Goal: Transaction & Acquisition: Obtain resource

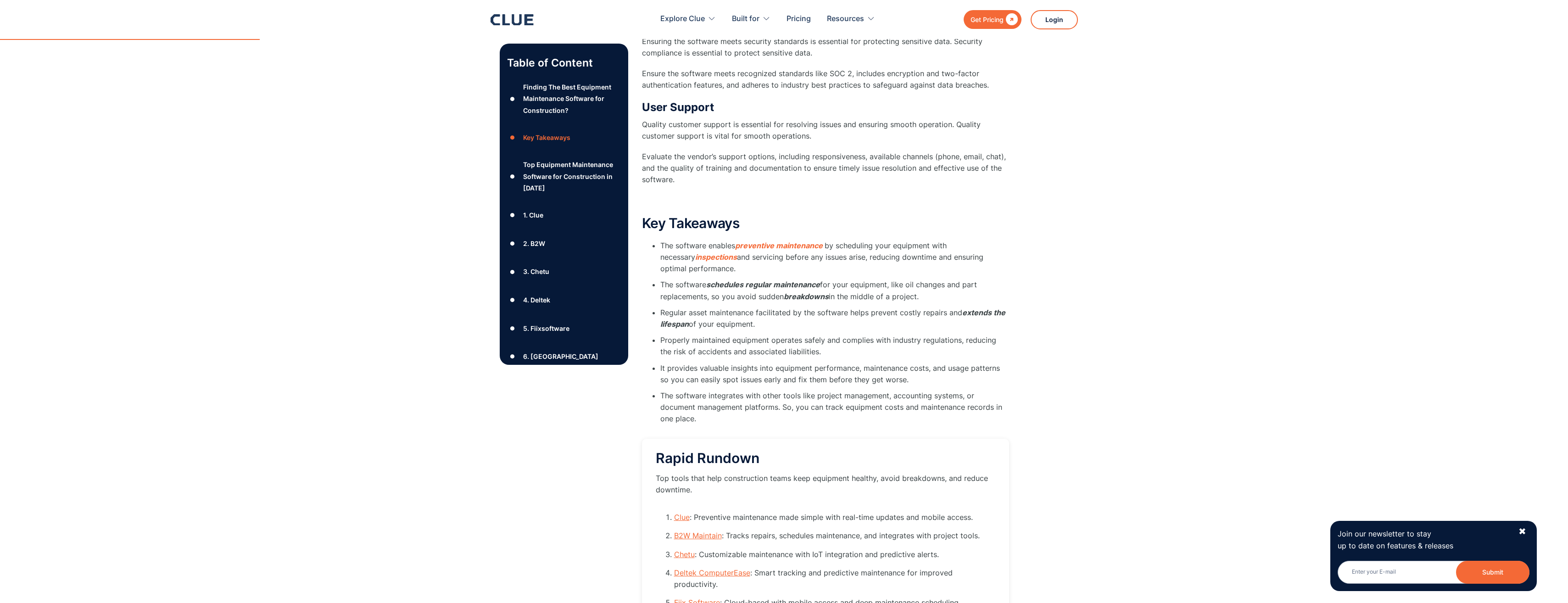
scroll to position [1148, 0]
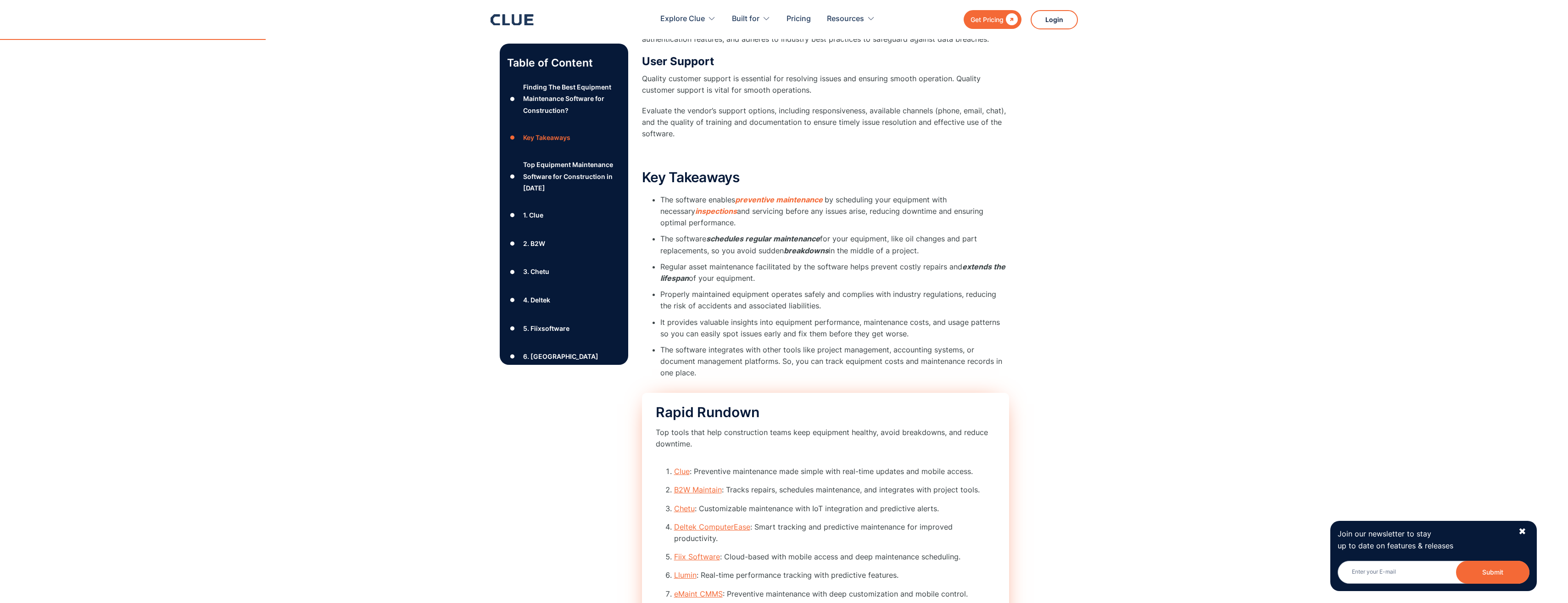
click at [682, 467] on link "Clue" at bounding box center [681, 471] width 16 height 9
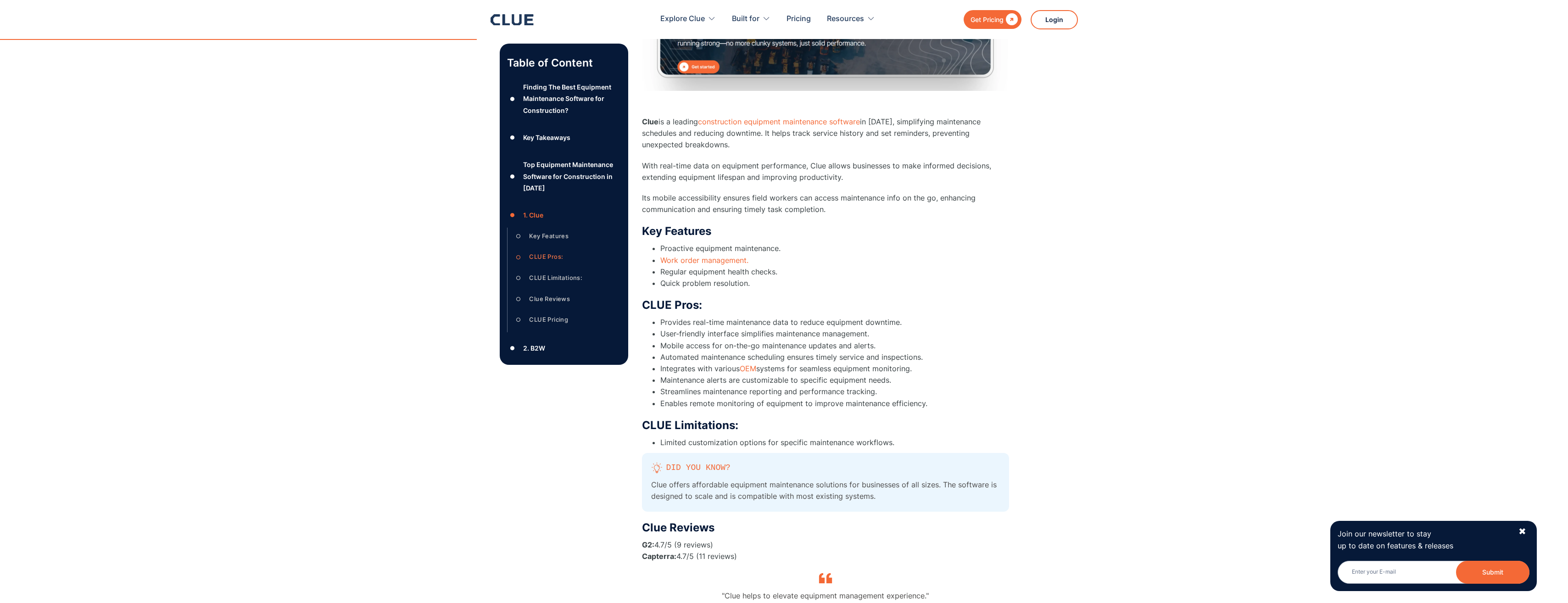
scroll to position [2323, 0]
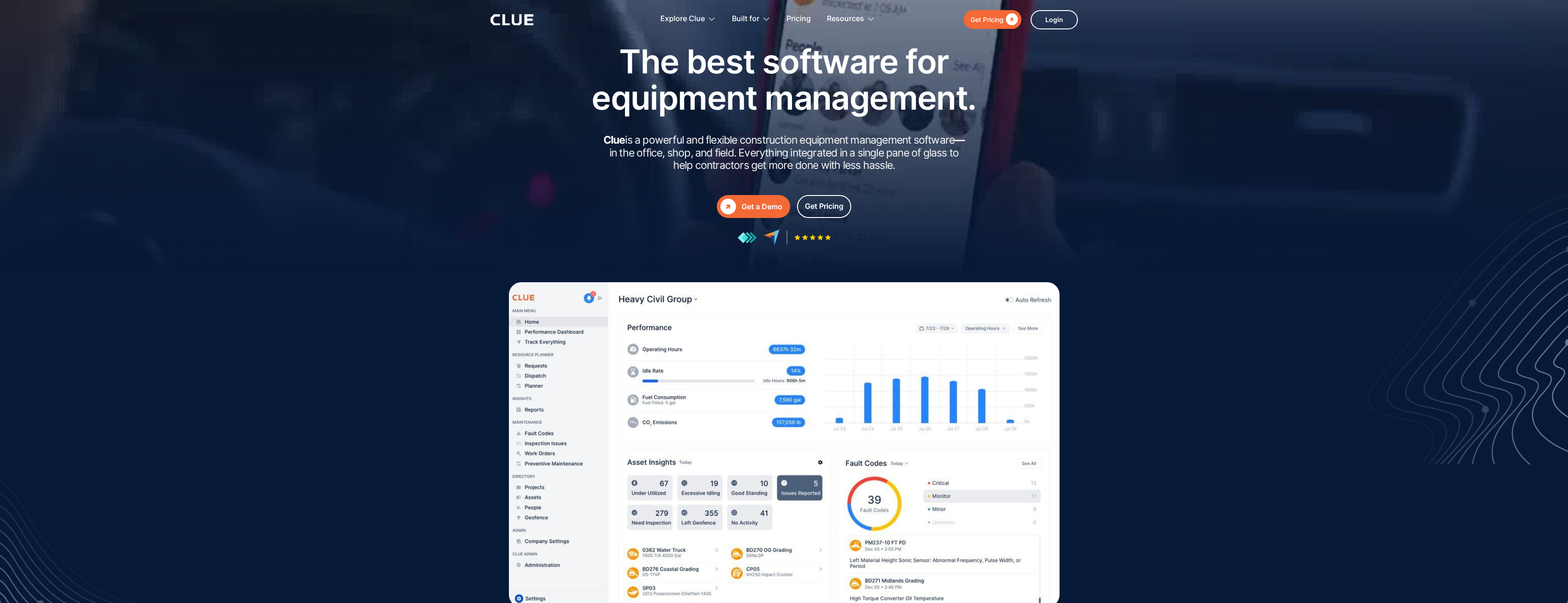
scroll to position [46, 0]
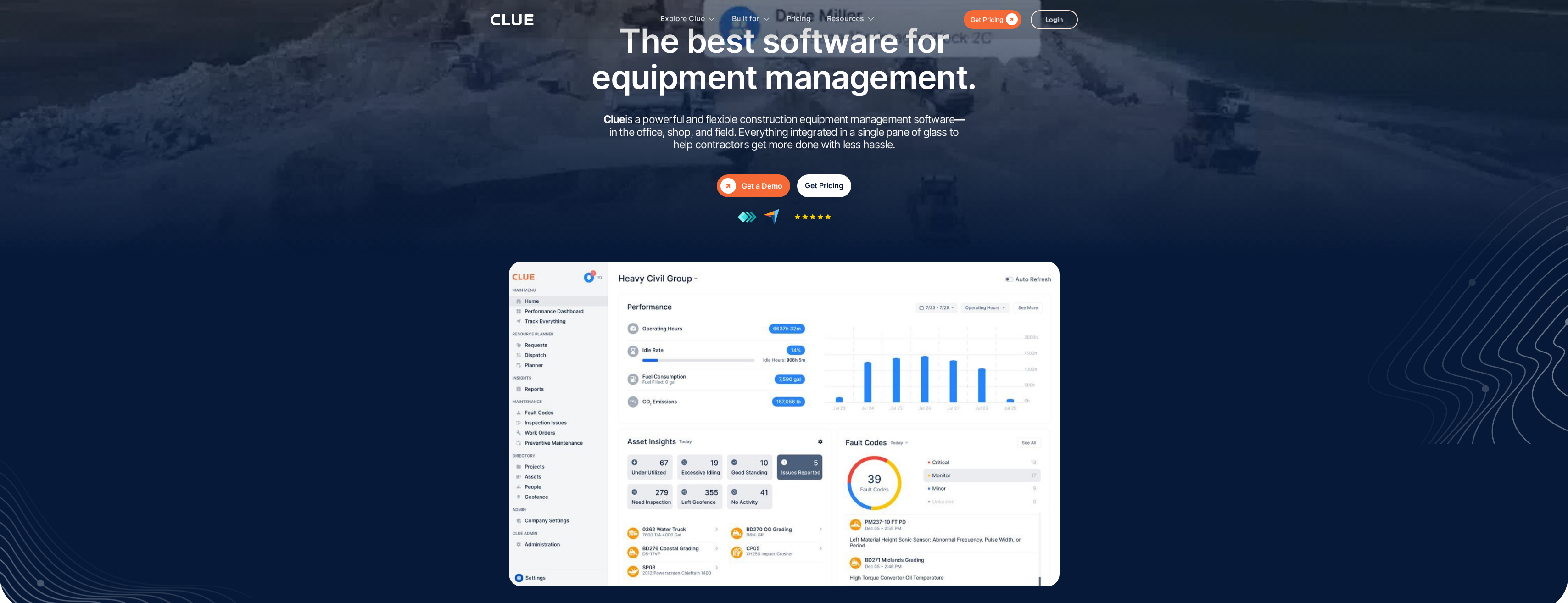
click at [828, 183] on div "Get Pricing" at bounding box center [824, 186] width 39 height 11
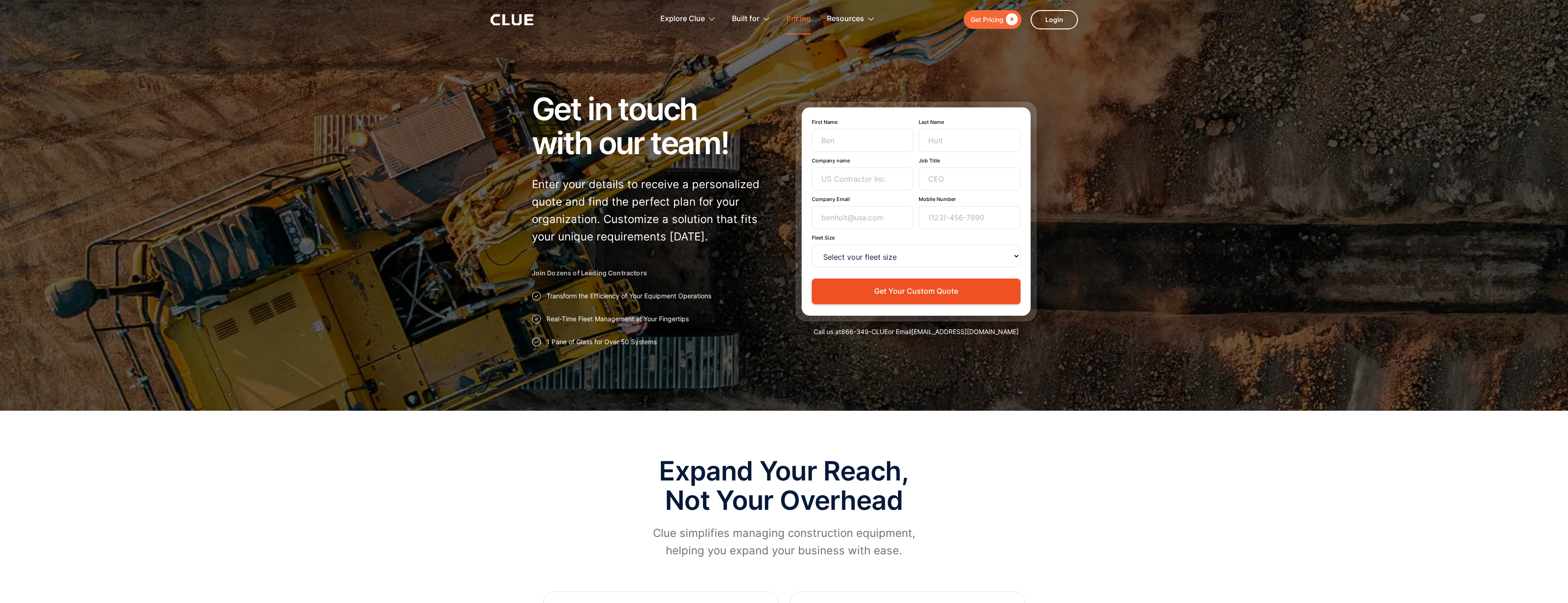
click at [800, 18] on link "Pricing" at bounding box center [799, 19] width 24 height 29
click at [799, 21] on link "Pricing" at bounding box center [799, 19] width 24 height 29
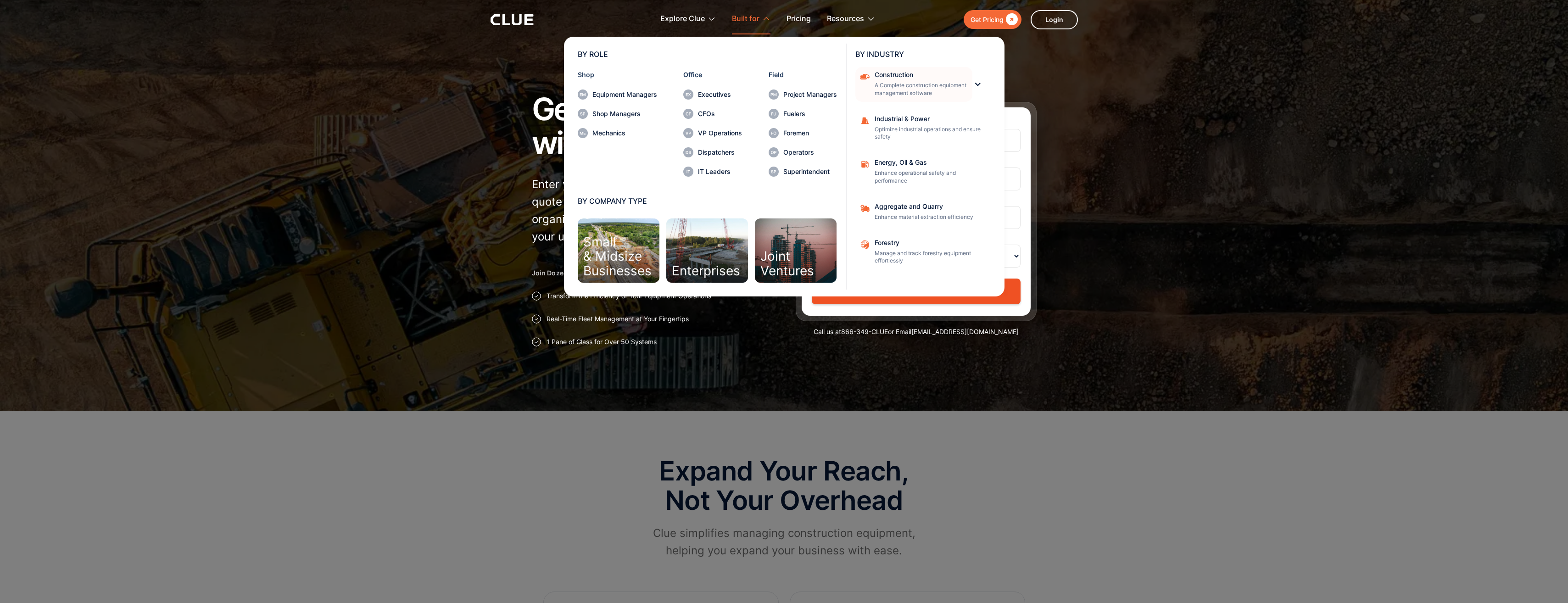
click at [893, 82] on p "A Complete construction equipment management software" at bounding box center [920, 89] width 92 height 16
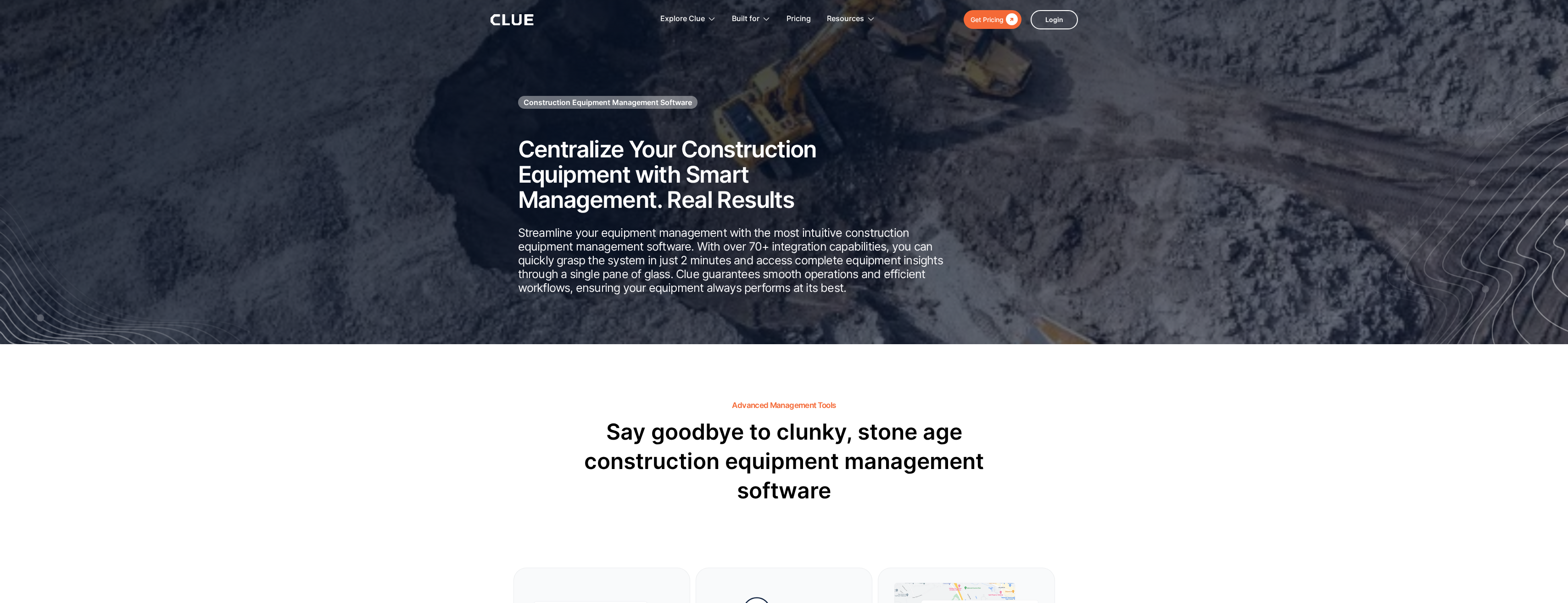
click at [991, 18] on div "Get Pricing" at bounding box center [987, 20] width 33 height 11
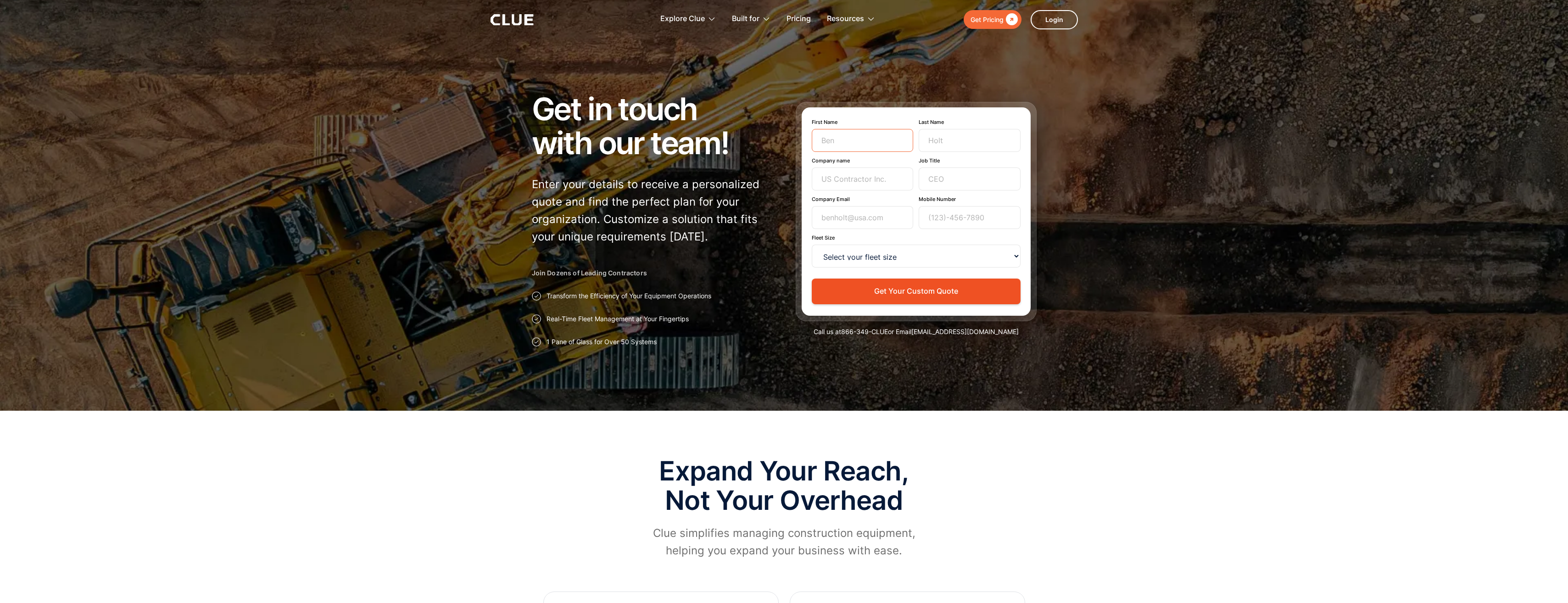
click at [894, 141] on input "First Name" at bounding box center [863, 140] width 102 height 23
type input "[PERSON_NAME]"
type input "[PERSON_NAME] Custom Properties"
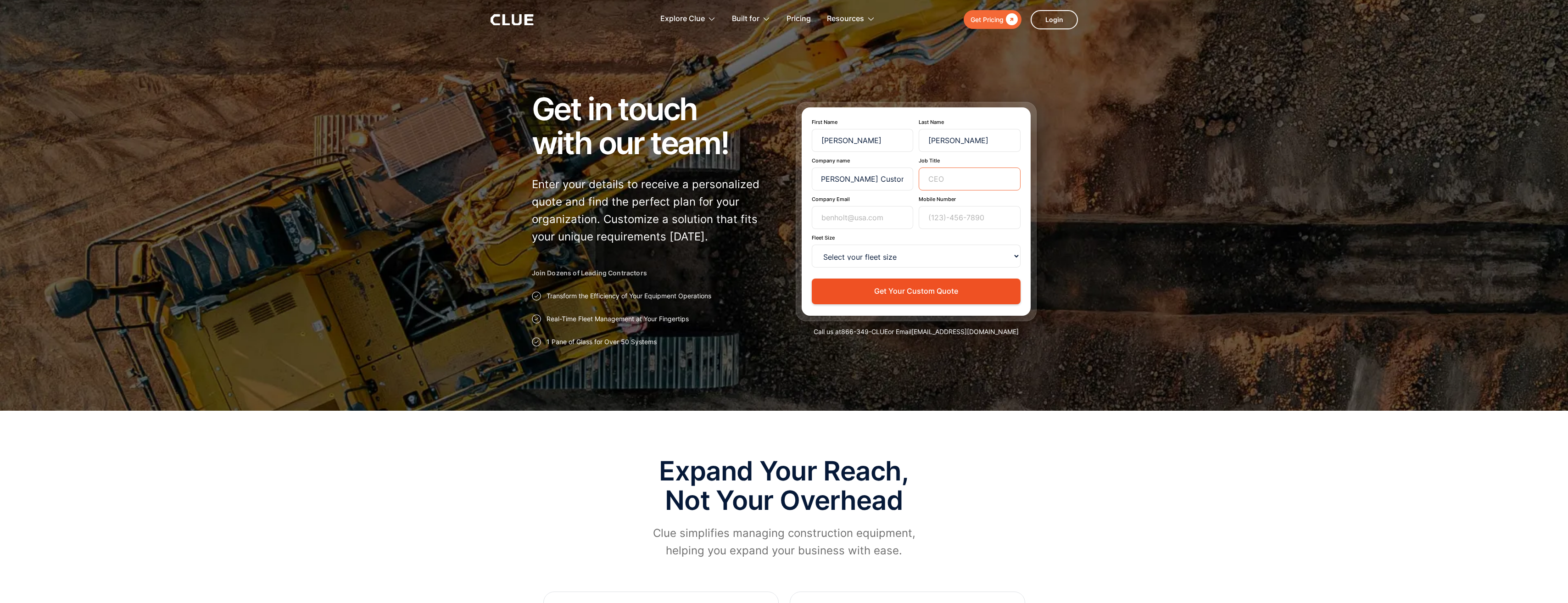
scroll to position [0, 0]
type input "O"
type input "P"
type input "Owner"
type input "trisha@daviscustomproperties.com"
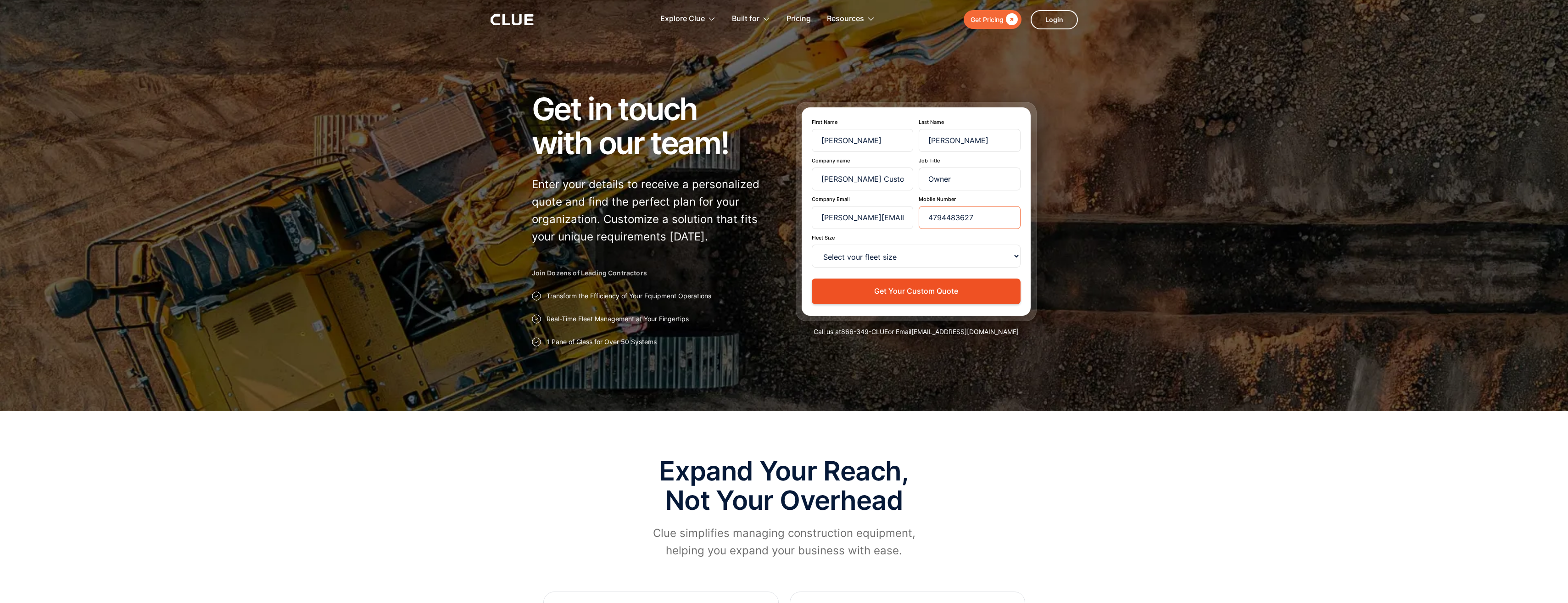
type input "4794483627"
click at [858, 258] on select "Select your fleet size <15 15-99 100-499 500-999 >1000" at bounding box center [916, 256] width 209 height 23
select select "<15"
click at [812, 245] on select "Select your fleet size <15 15-99 100-499 500-999 >1000" at bounding box center [916, 256] width 209 height 23
click at [906, 289] on button "Get Your Custom Quote" at bounding box center [916, 291] width 209 height 25
